Goal: Task Accomplishment & Management: Manage account settings

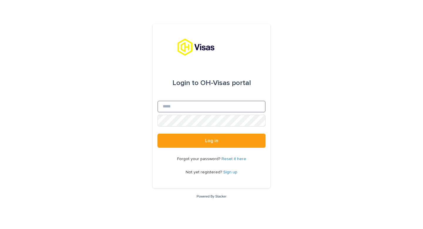
click at [179, 104] on input "Email" at bounding box center [211, 106] width 108 height 12
type input "**********"
click at [157, 133] on button "Log in" at bounding box center [211, 140] width 108 height 14
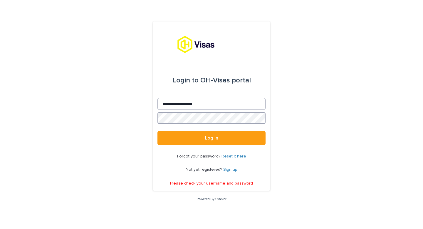
click at [157, 131] on button "Log in" at bounding box center [211, 138] width 108 height 14
